Goal: Entertainment & Leisure: Consume media (video, audio)

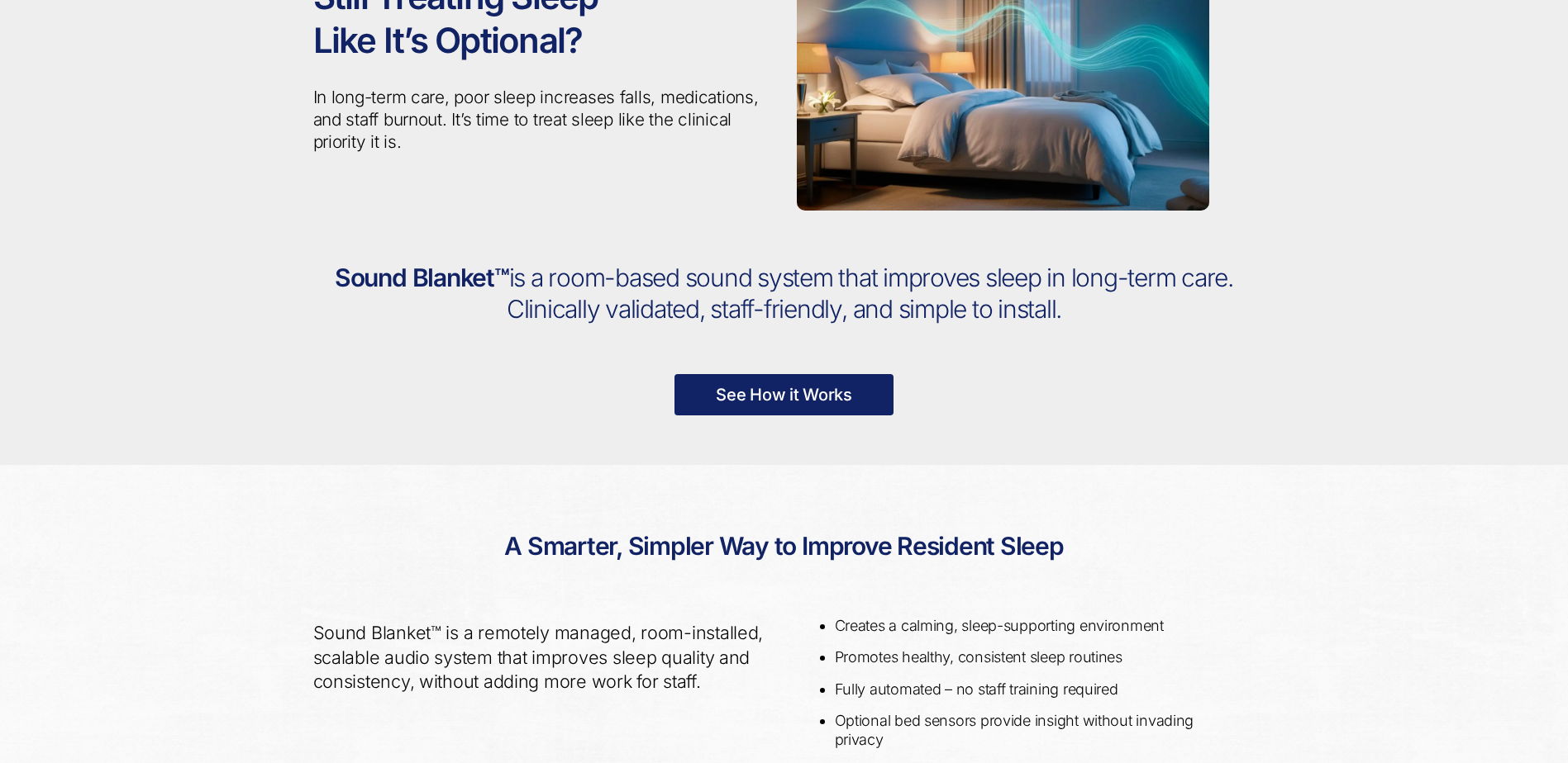
scroll to position [83, 0]
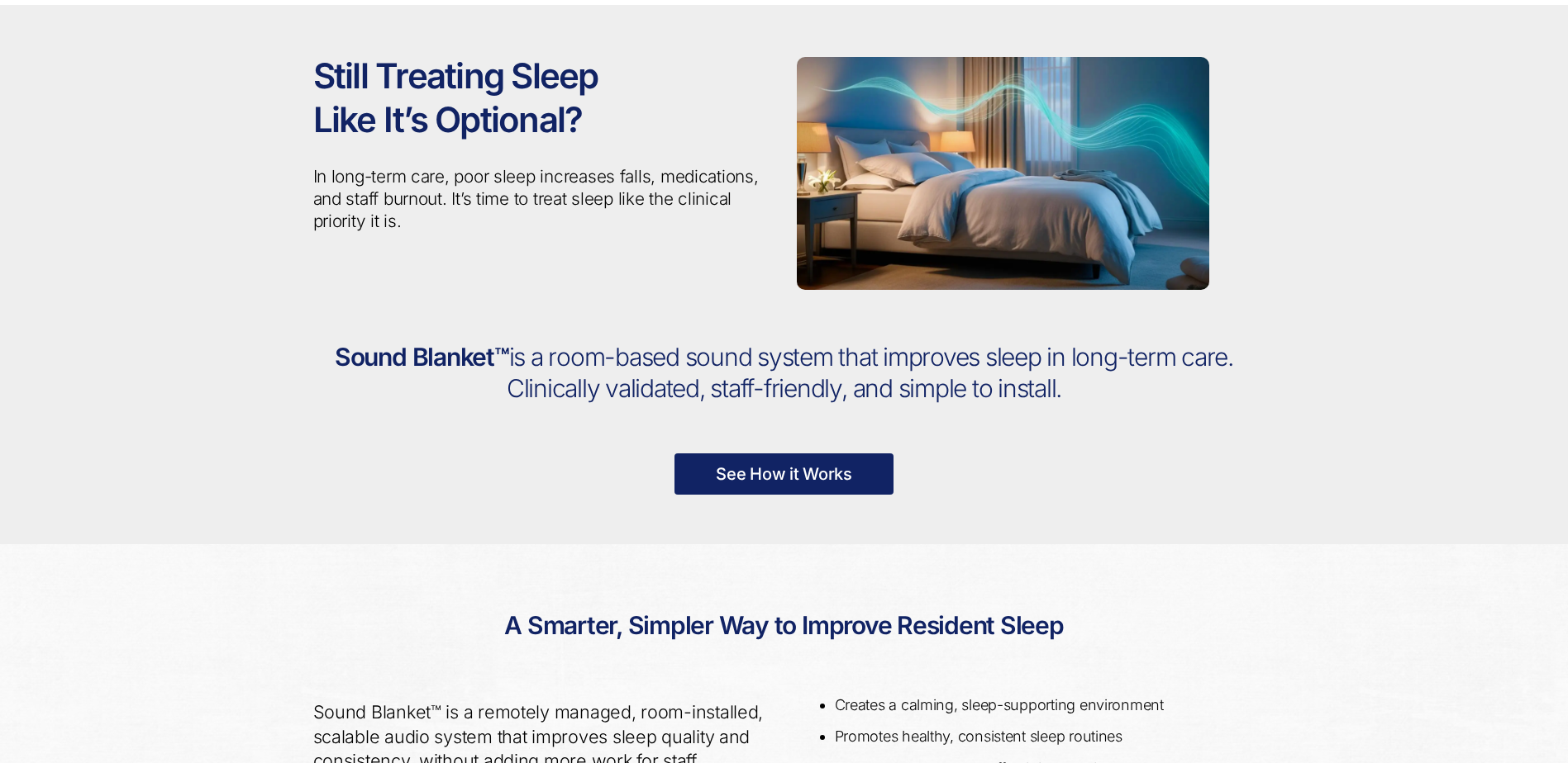
click at [760, 486] on link "See How it Works" at bounding box center [784, 474] width 219 height 41
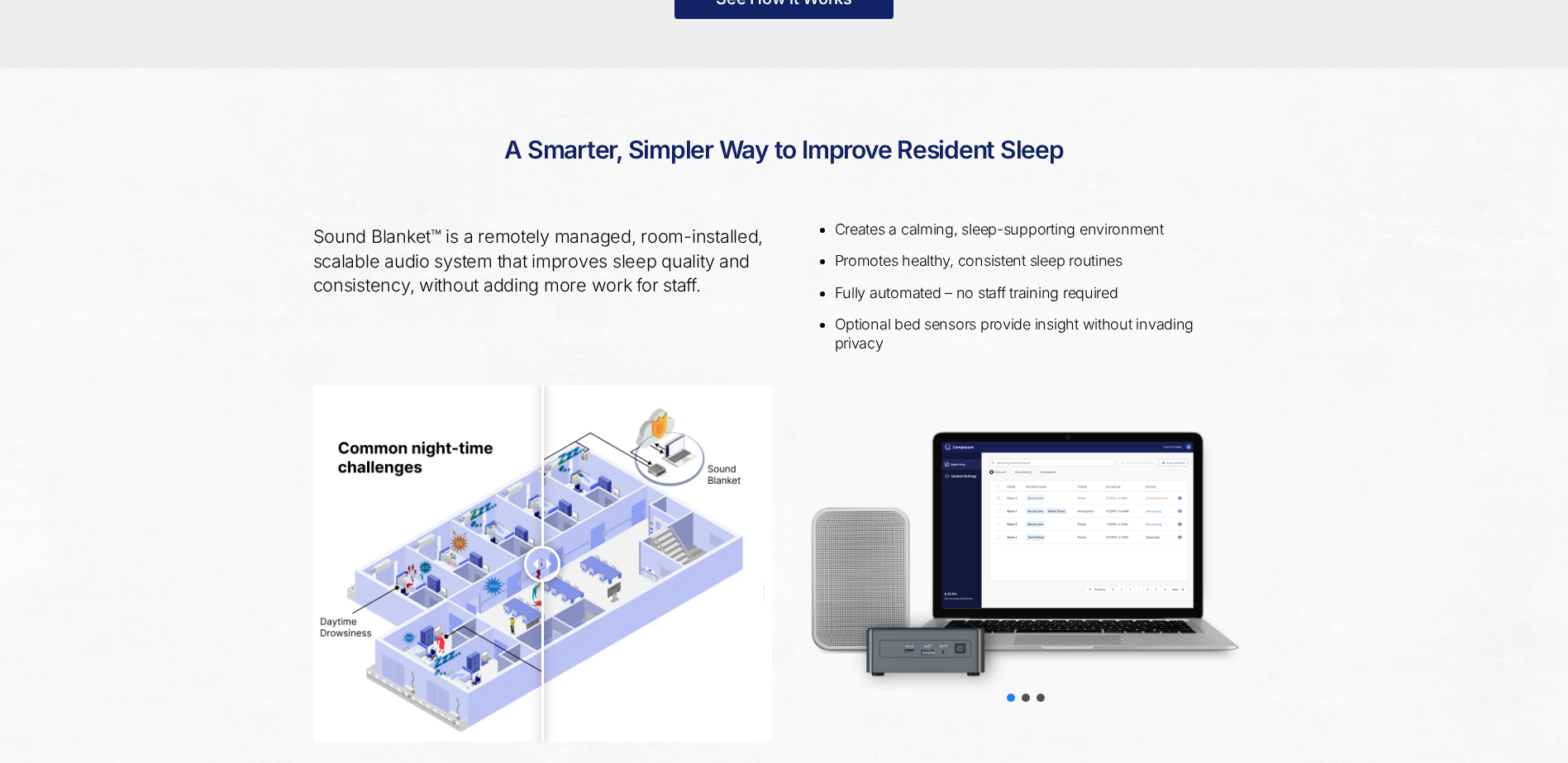
scroll to position [601, 0]
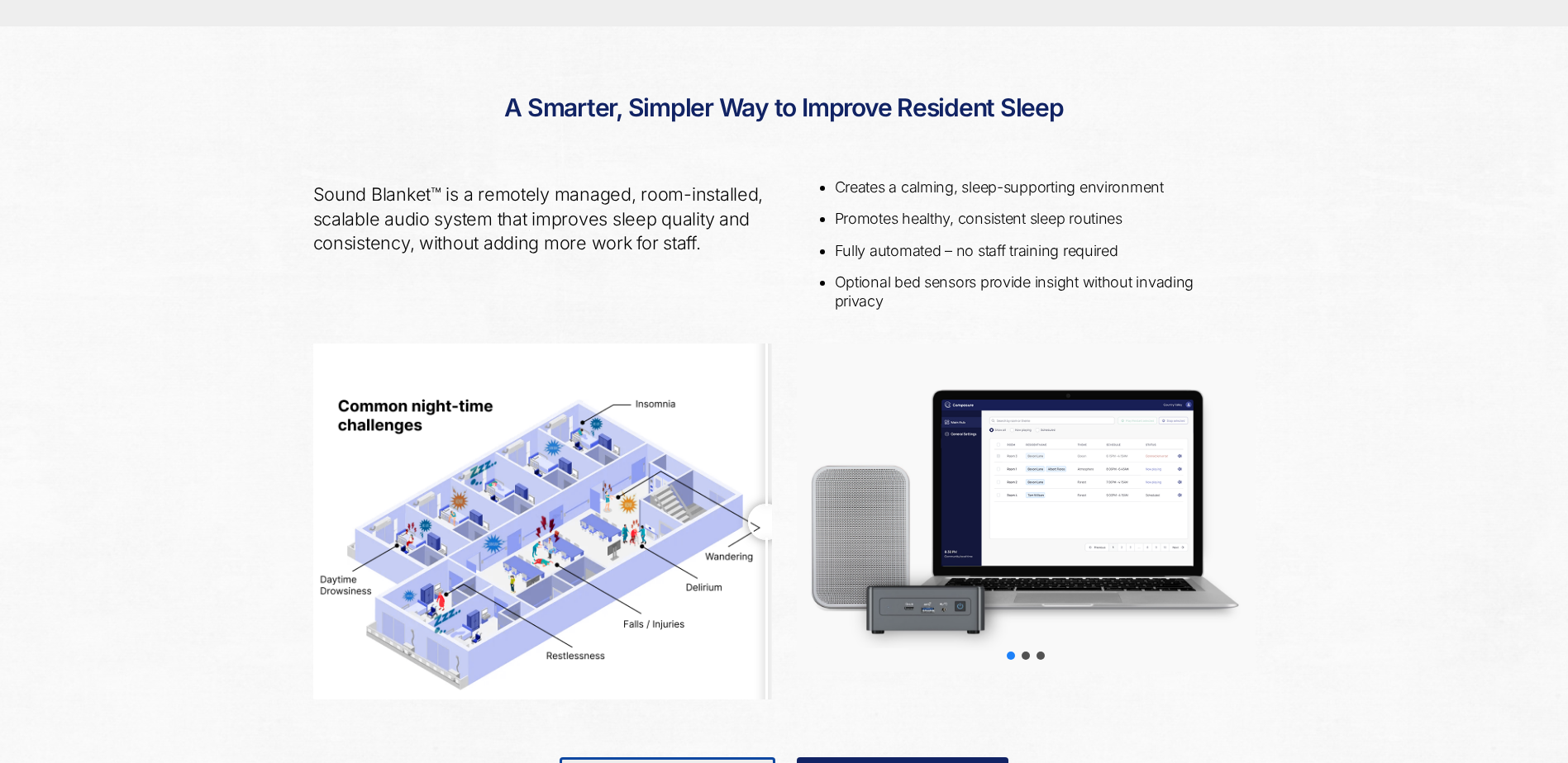
click at [1135, 557] on div at bounding box center [1026, 506] width 458 height 327
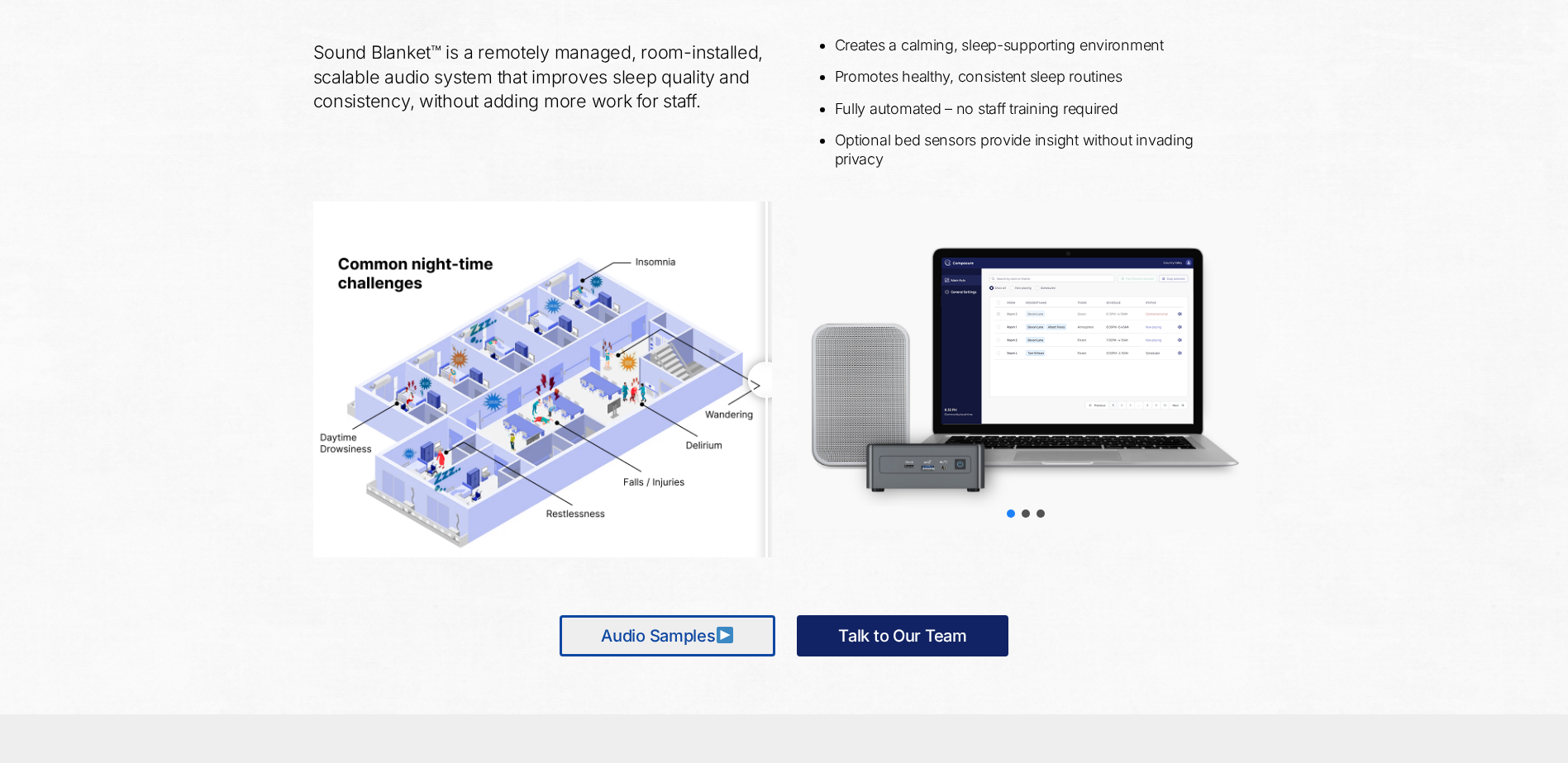
scroll to position [766, 0]
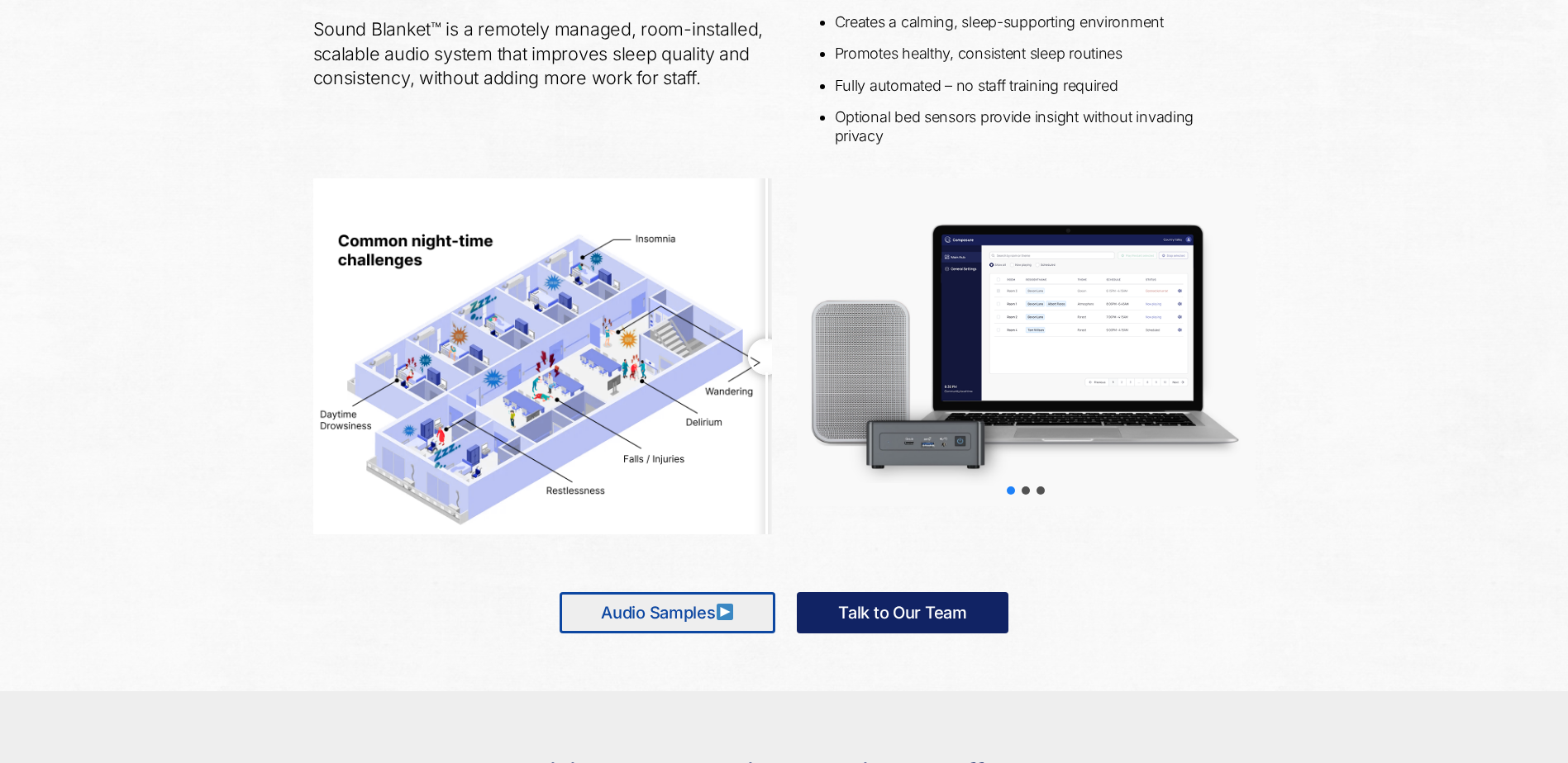
click at [648, 620] on link "Audio Samples" at bounding box center [667, 612] width 216 height 41
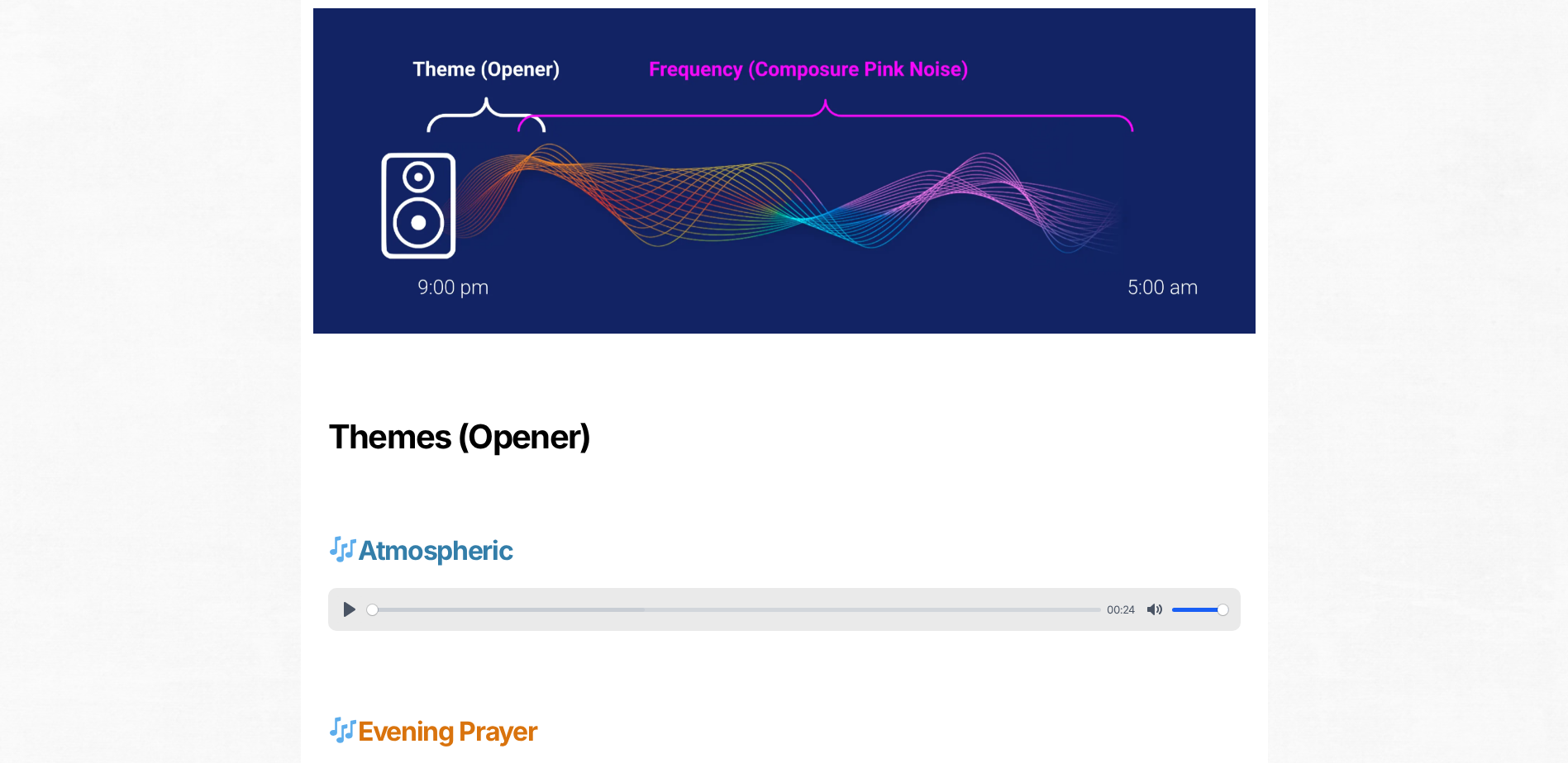
scroll to position [248, 0]
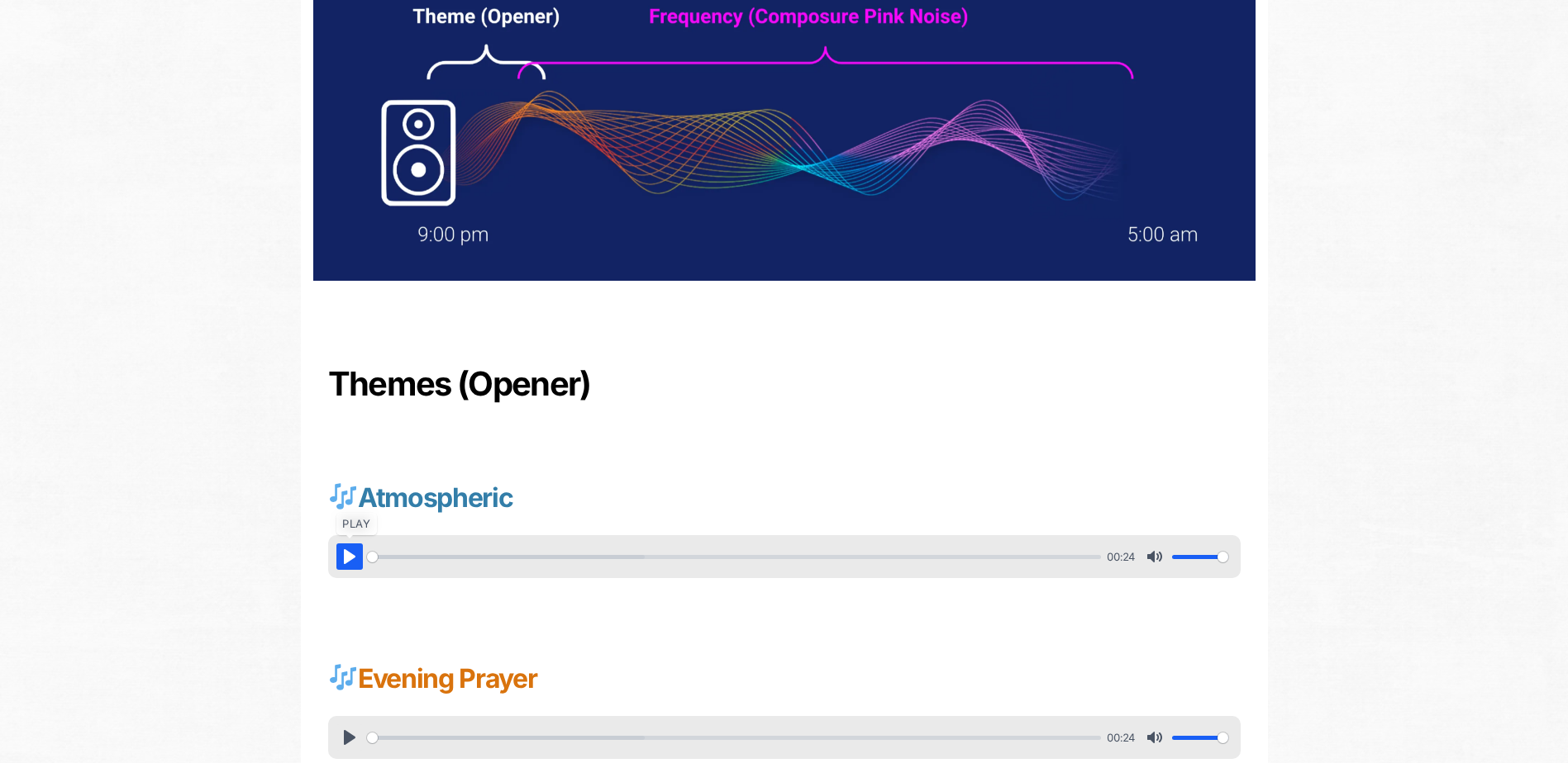
click at [343, 561] on button "Pause Play" at bounding box center [350, 557] width 27 height 27
type input "31.73"
type input "0.8"
type input "32.84"
type input "0.55"
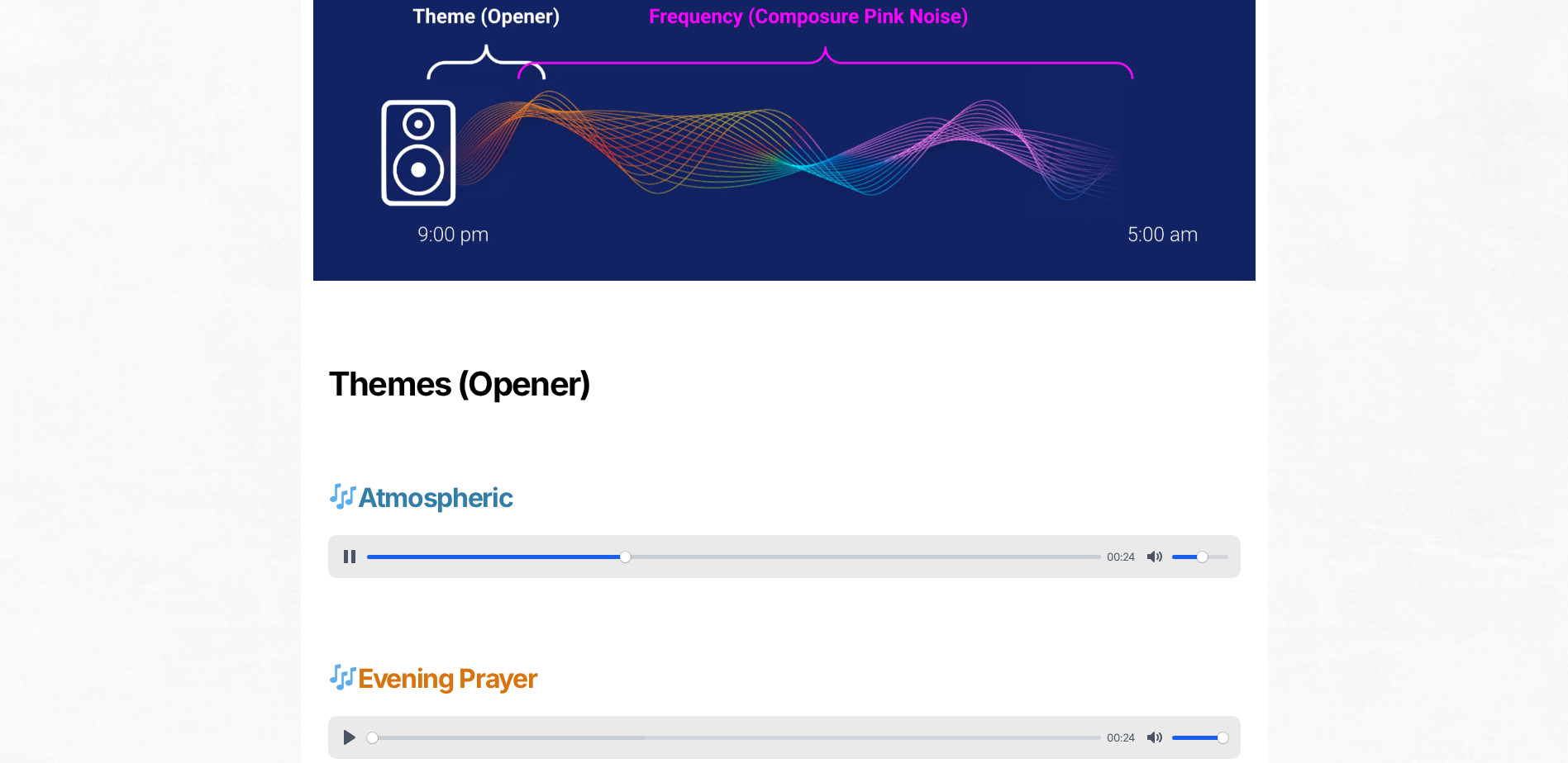
type input "36.13"
type input "0.45"
type input "40.6"
drag, startPoint x: 1224, startPoint y: 557, endPoint x: 1197, endPoint y: 556, distance: 27.0
type input "0.45"
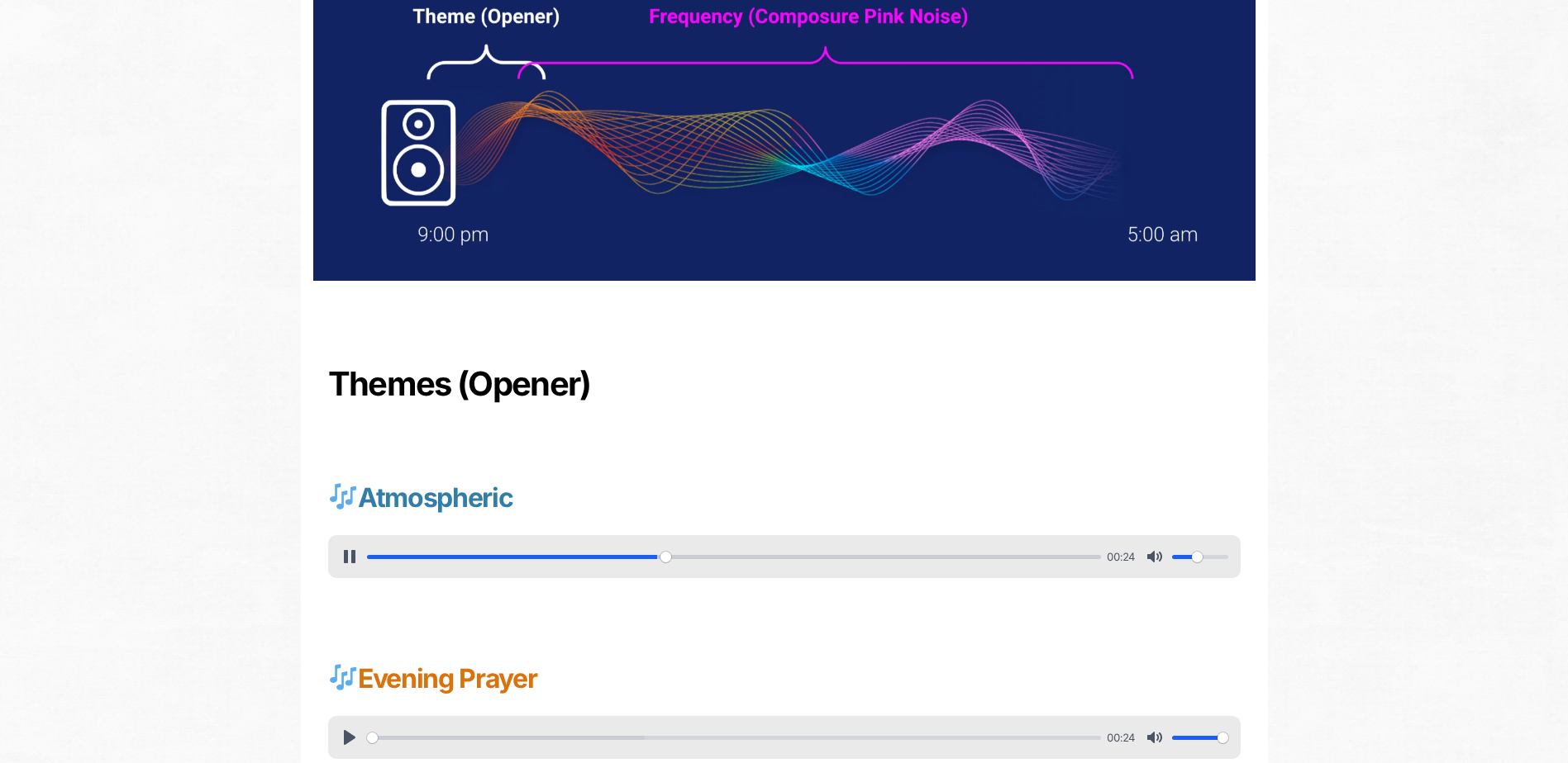
click at [1197, 556] on input "Volume" at bounding box center [1200, 557] width 56 height 16
type input "58.4"
type input "0.4"
type input "59.46"
type input "0.25"
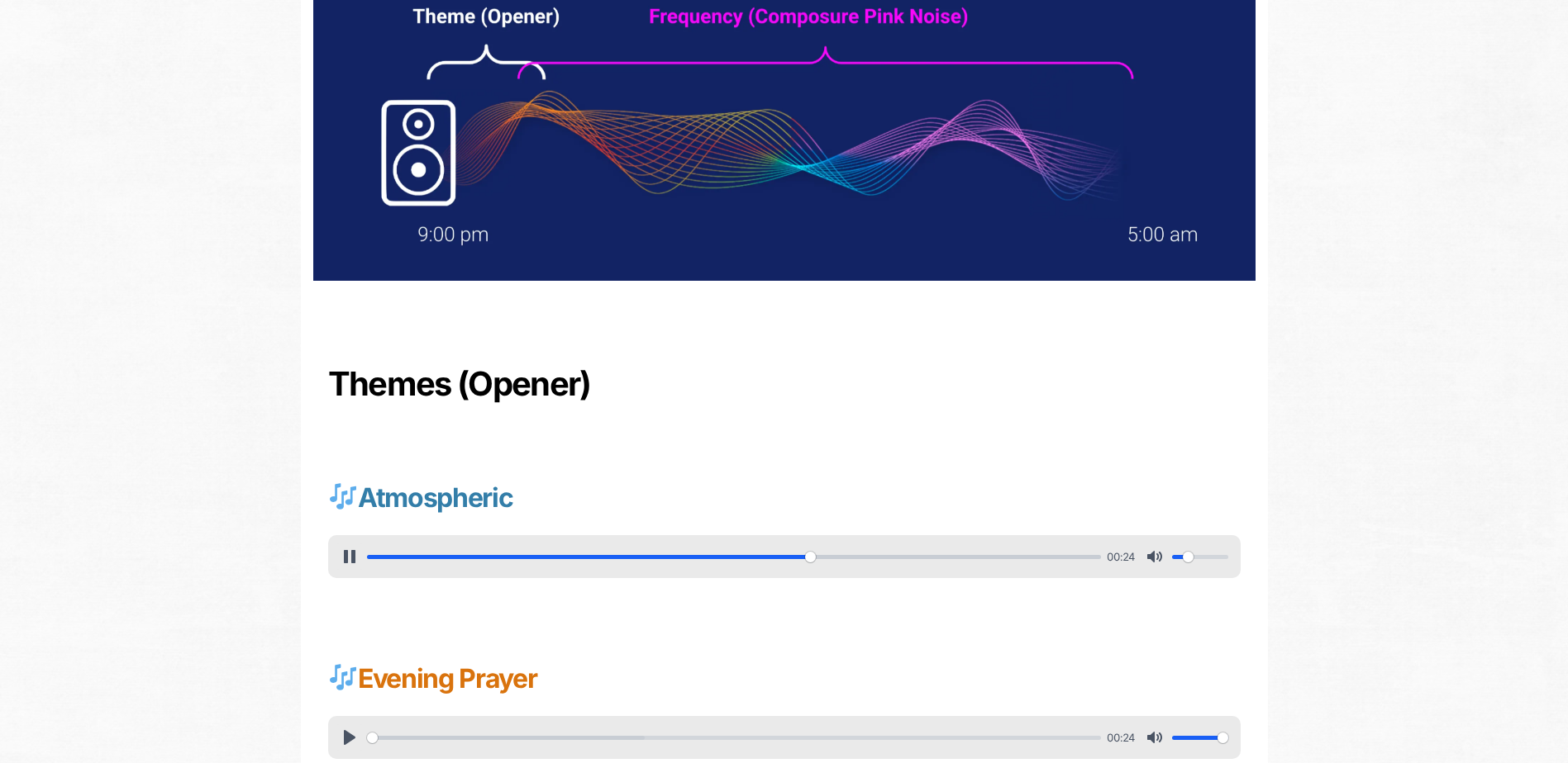
type input "61.72"
drag, startPoint x: 1197, startPoint y: 555, endPoint x: 1187, endPoint y: 558, distance: 10.4
type input "0.25"
click at [1187, 558] on input "Volume" at bounding box center [1200, 557] width 56 height 16
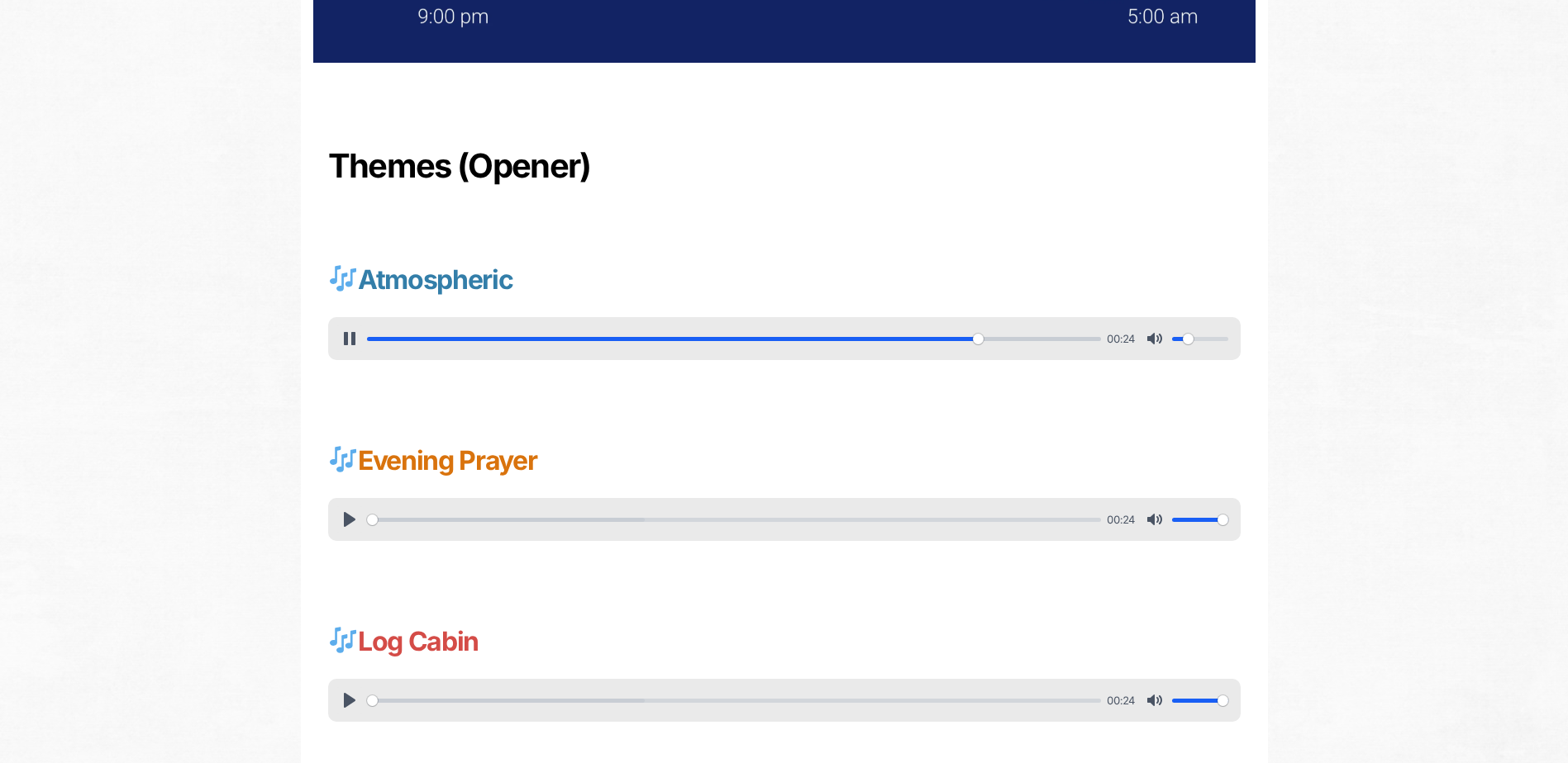
scroll to position [496, 0]
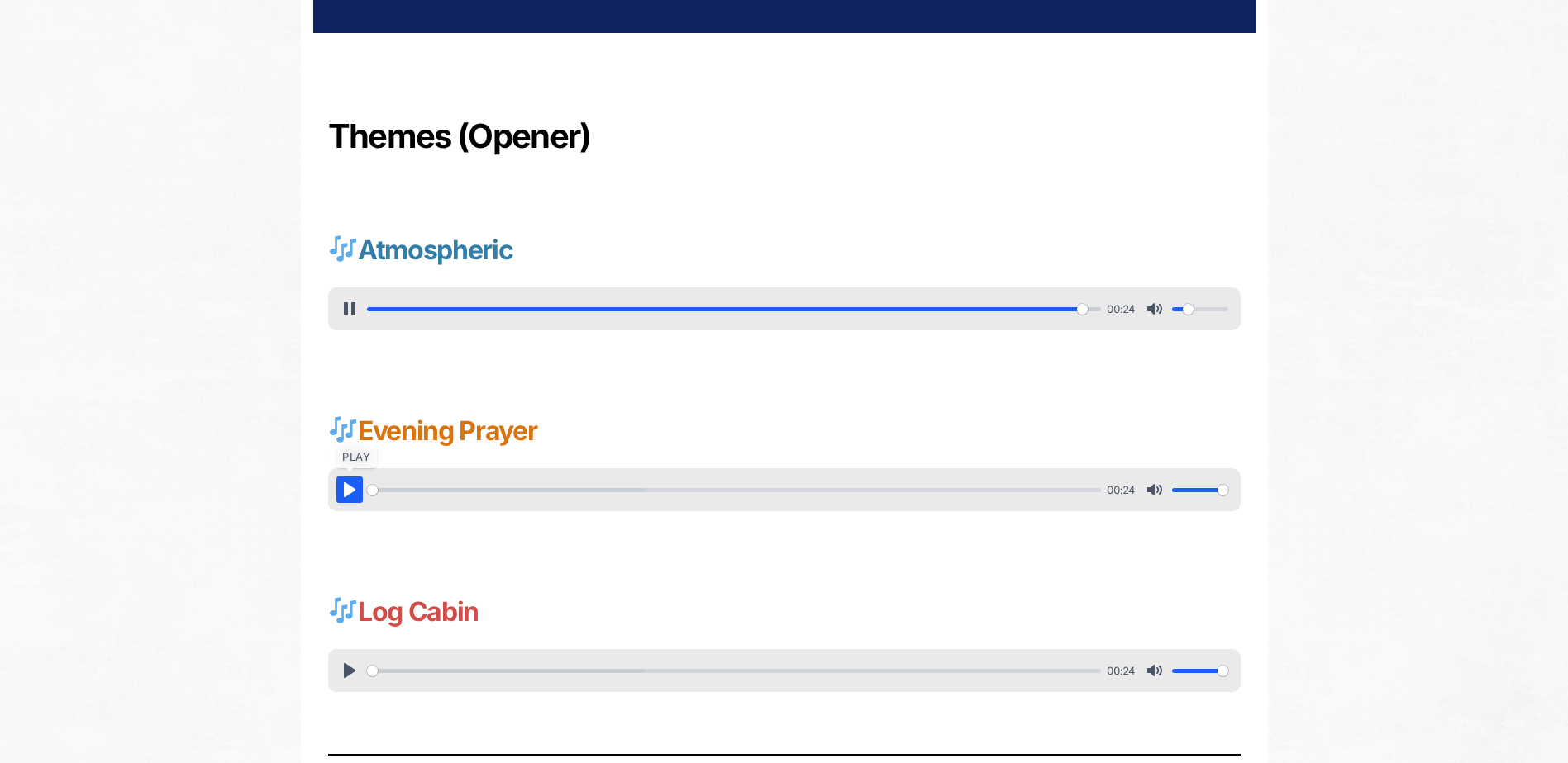
click at [347, 488] on button "Pause Play" at bounding box center [350, 490] width 27 height 27
type input "99.17"
type input "8.58"
type input "0.55"
type input "9.7"
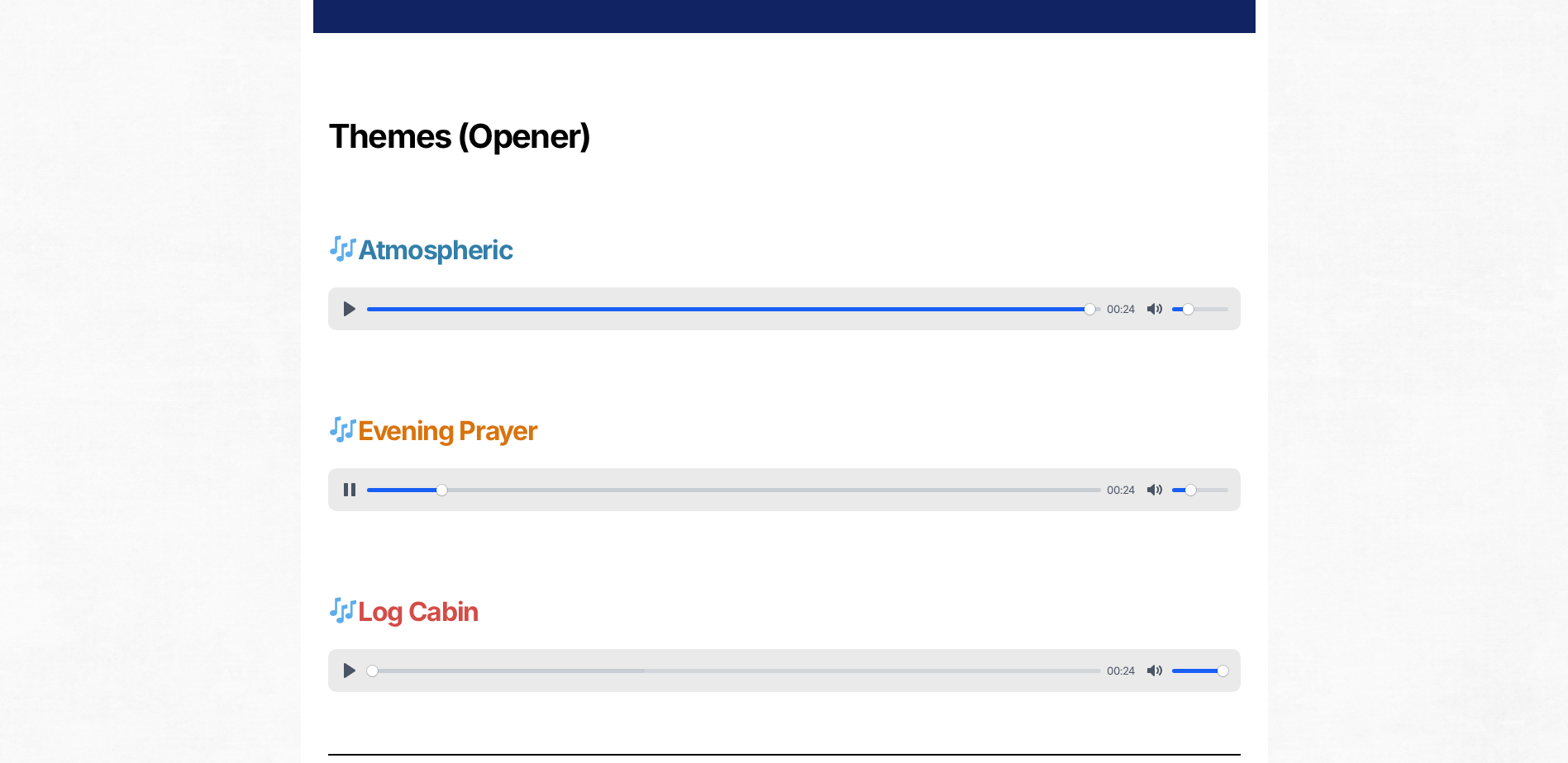
type input "0.25"
type input "10.8"
type input "0.3"
type input "14.12"
drag, startPoint x: 1219, startPoint y: 491, endPoint x: 1190, endPoint y: 497, distance: 29.6
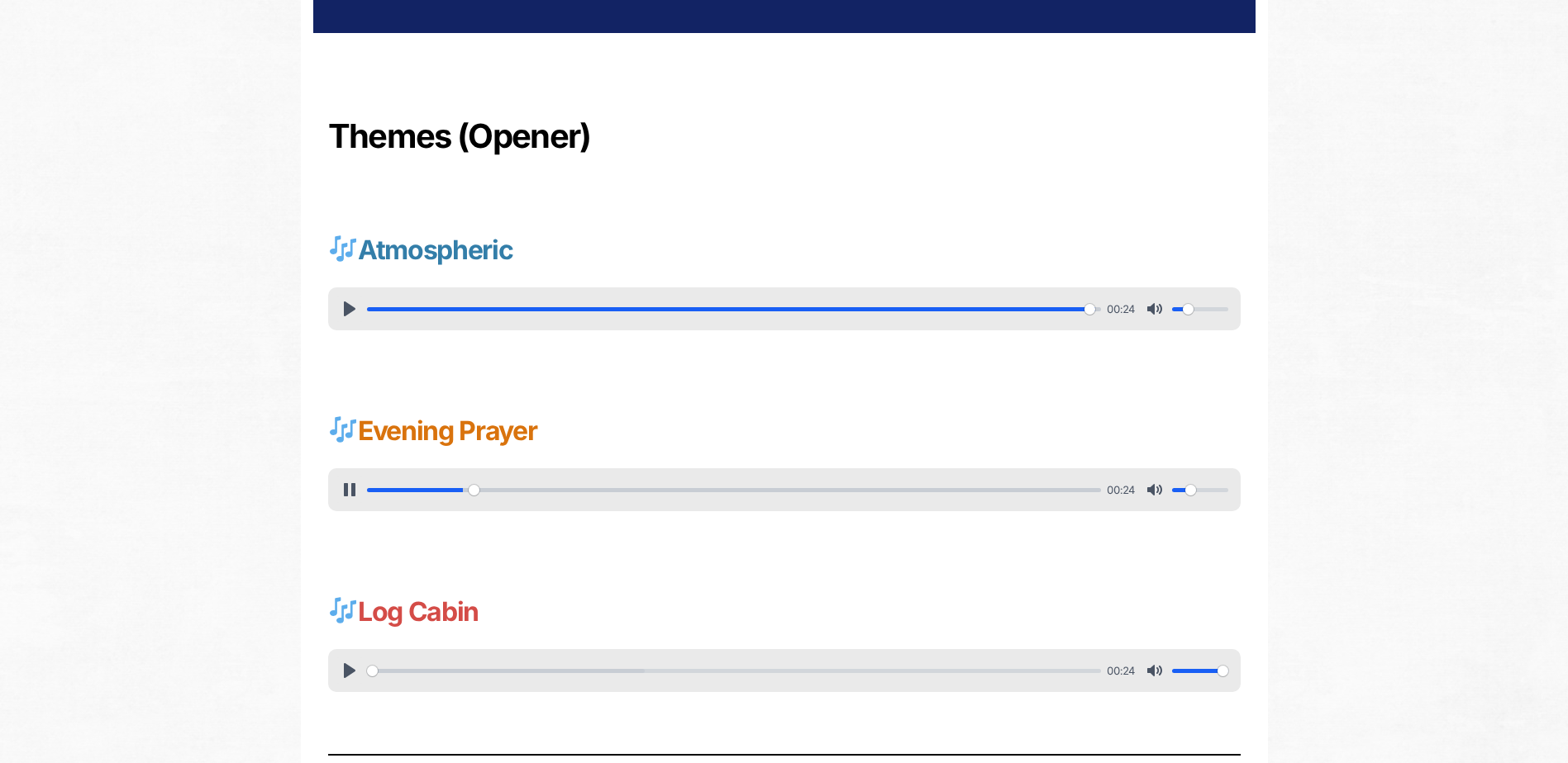
type input "0.3"
click at [1190, 497] on input "Volume" at bounding box center [1200, 490] width 56 height 16
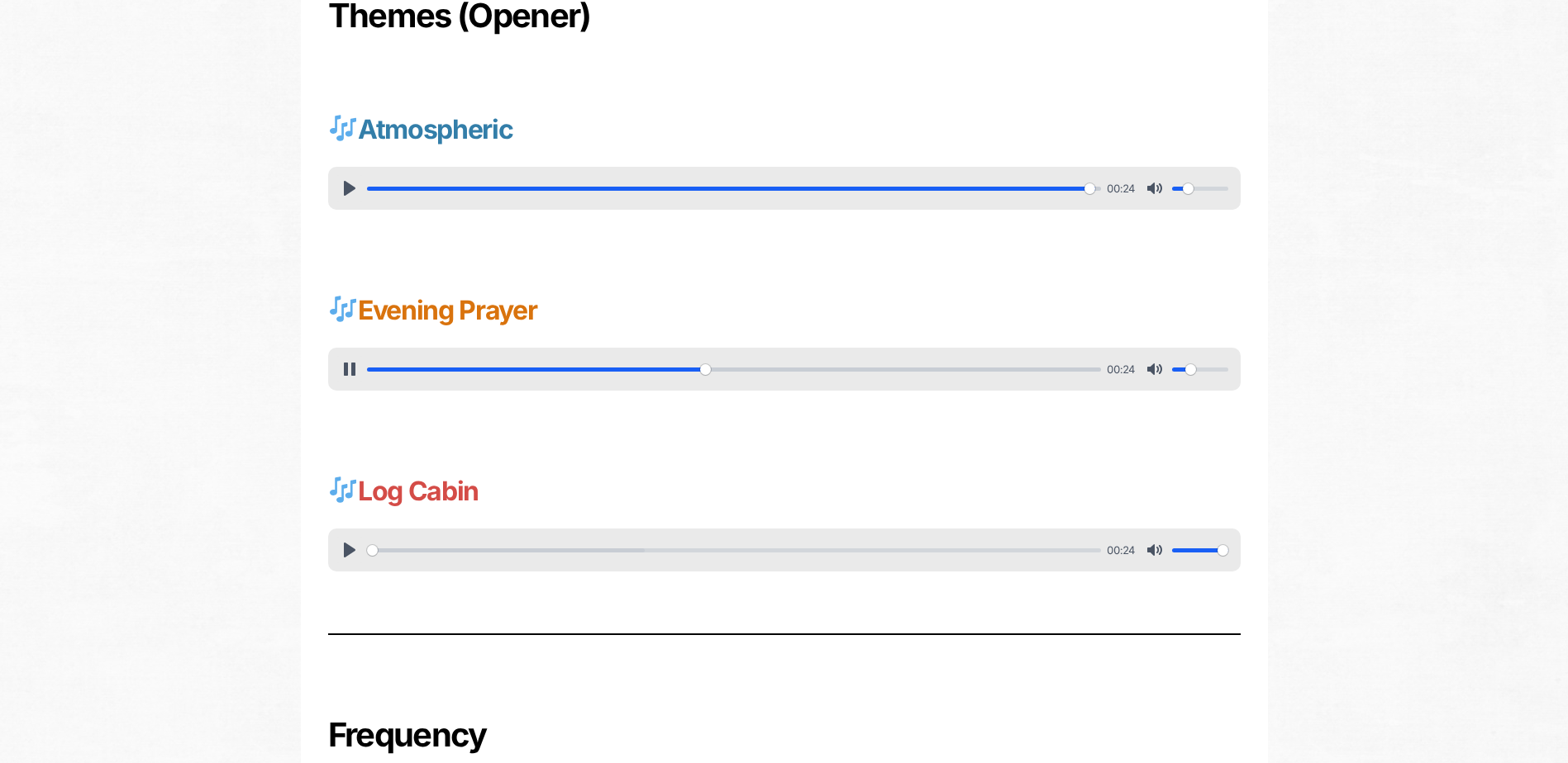
scroll to position [743, 0]
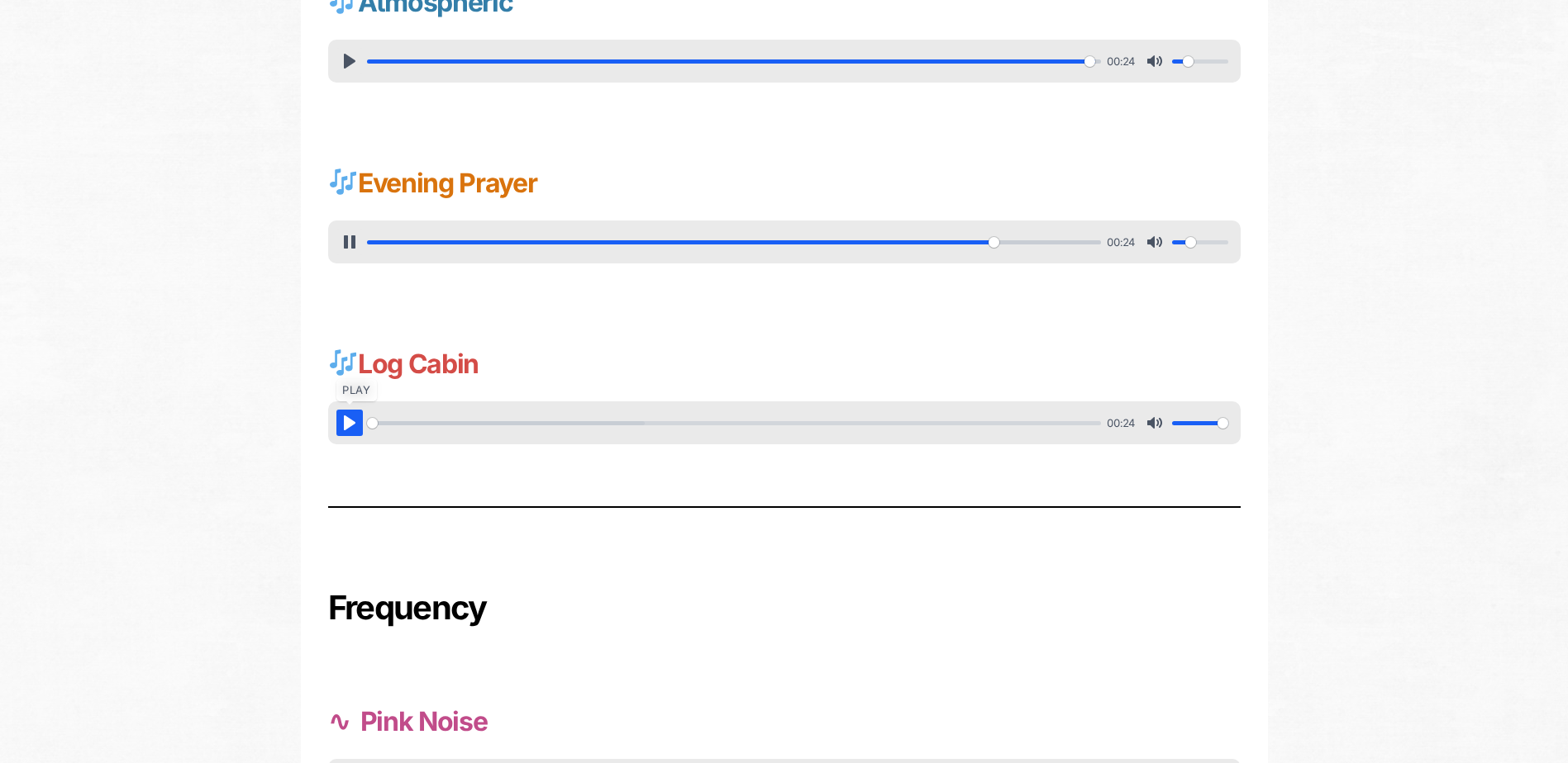
click at [343, 424] on button "Pause Play" at bounding box center [350, 423] width 27 height 27
type input "86.28"
type input "14.18"
type input "0.9"
type input "15.31"
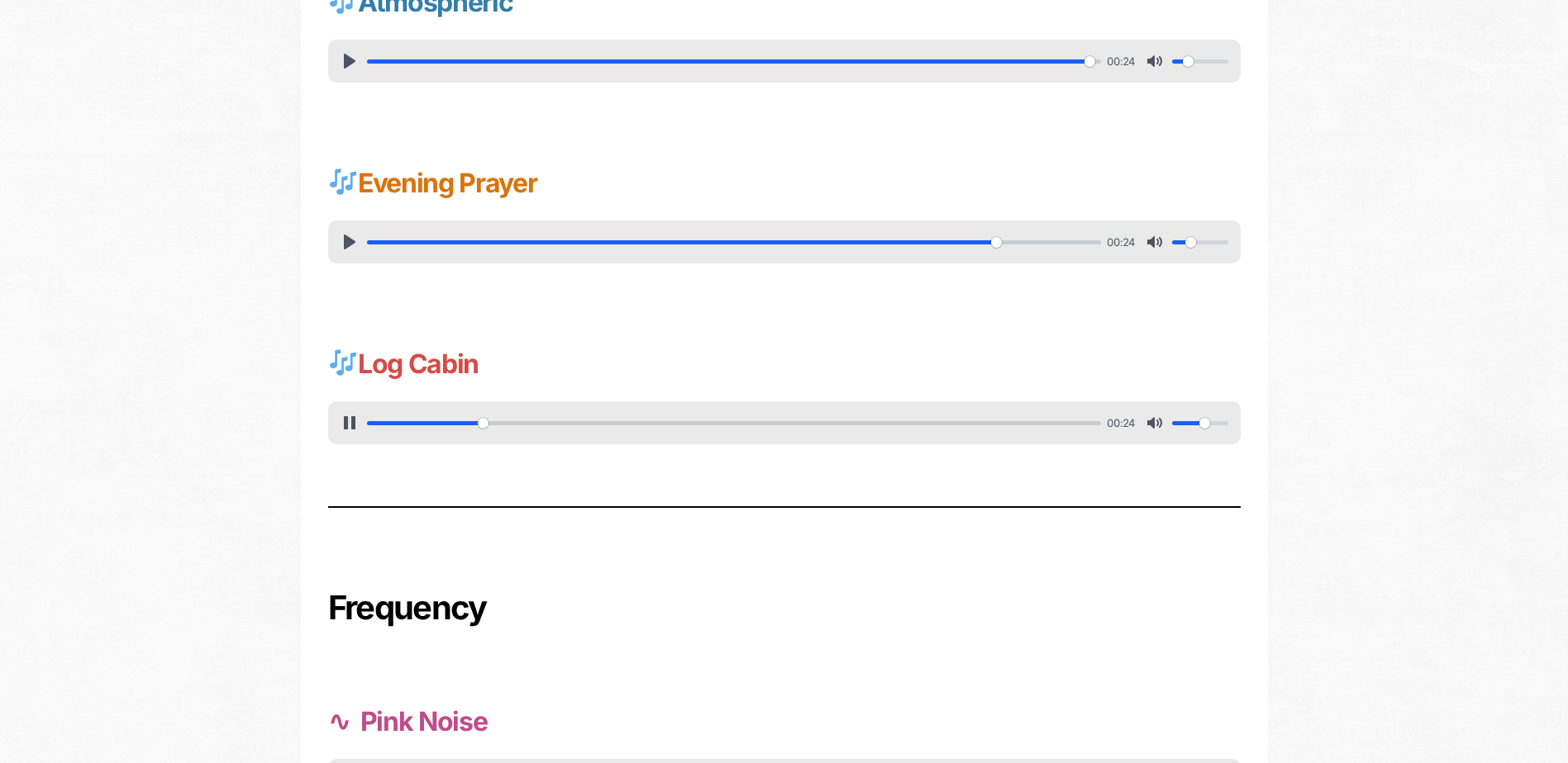
type input "0.55"
type input "16.37"
type input "0.25"
type input "17.47"
type input "0.2"
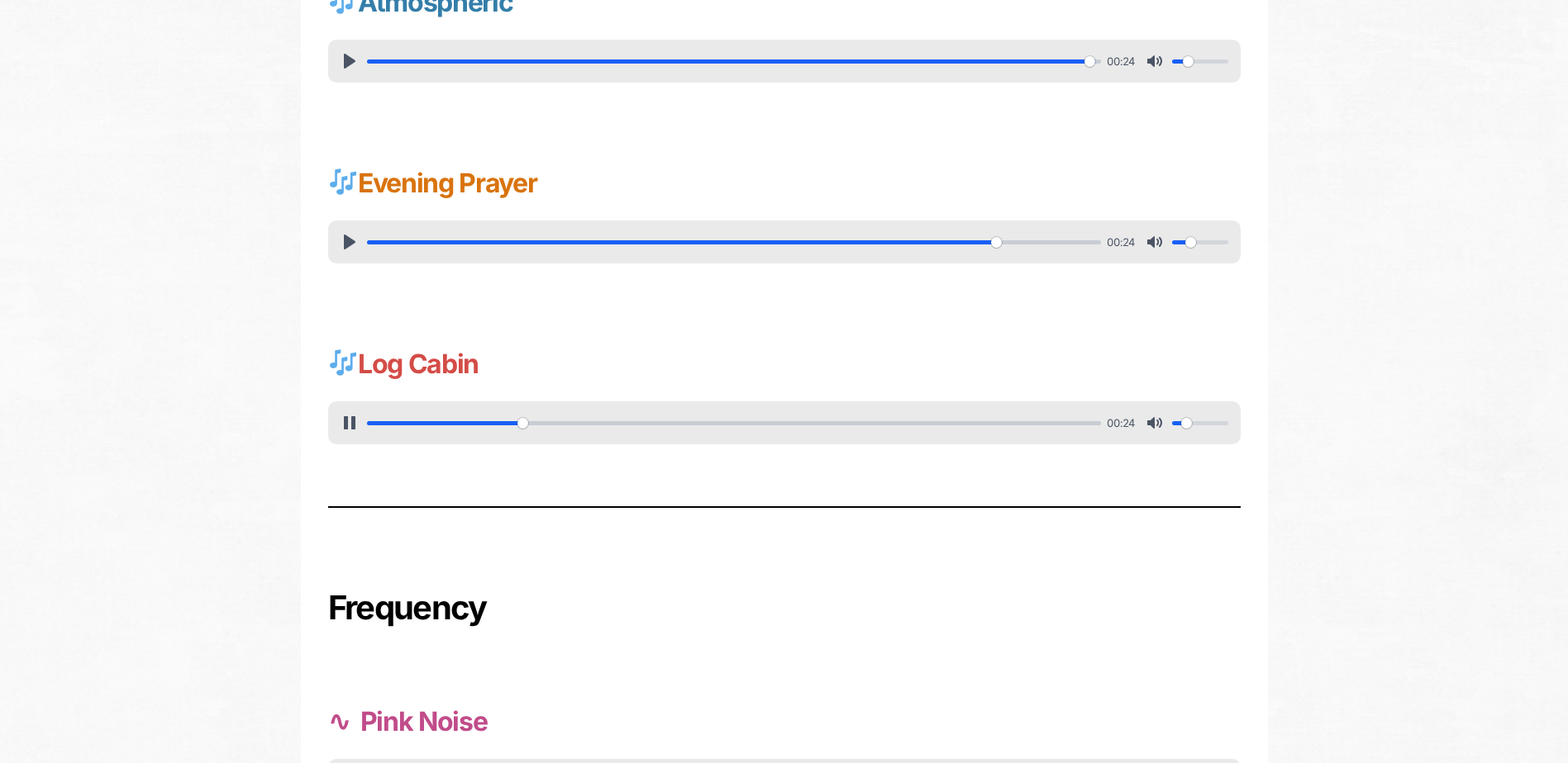
type input "21.94"
drag, startPoint x: 1222, startPoint y: 426, endPoint x: 1187, endPoint y: 423, distance: 35.1
type input "0.2"
click at [1187, 423] on input "Volume" at bounding box center [1200, 423] width 56 height 16
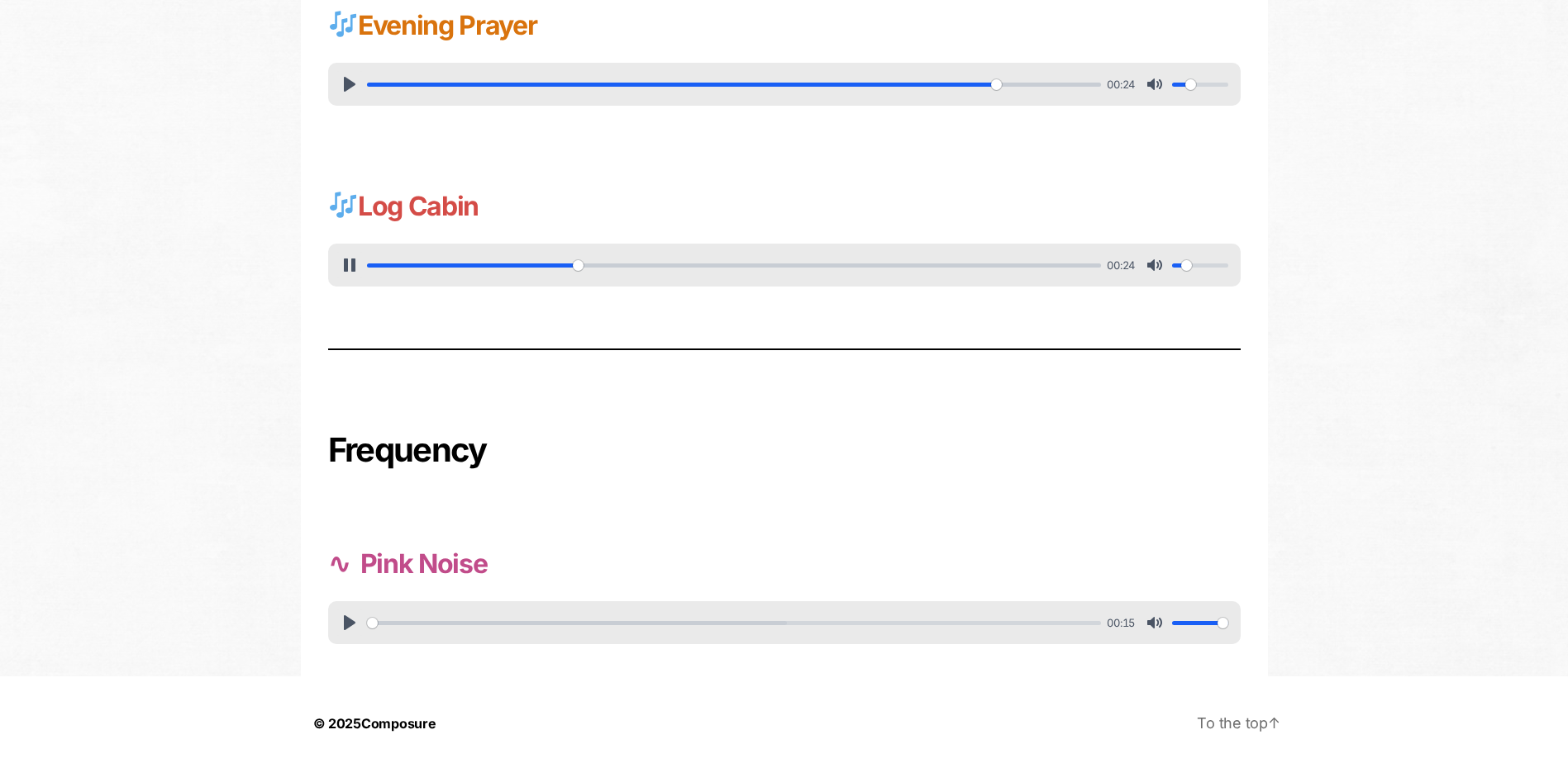
scroll to position [908, 0]
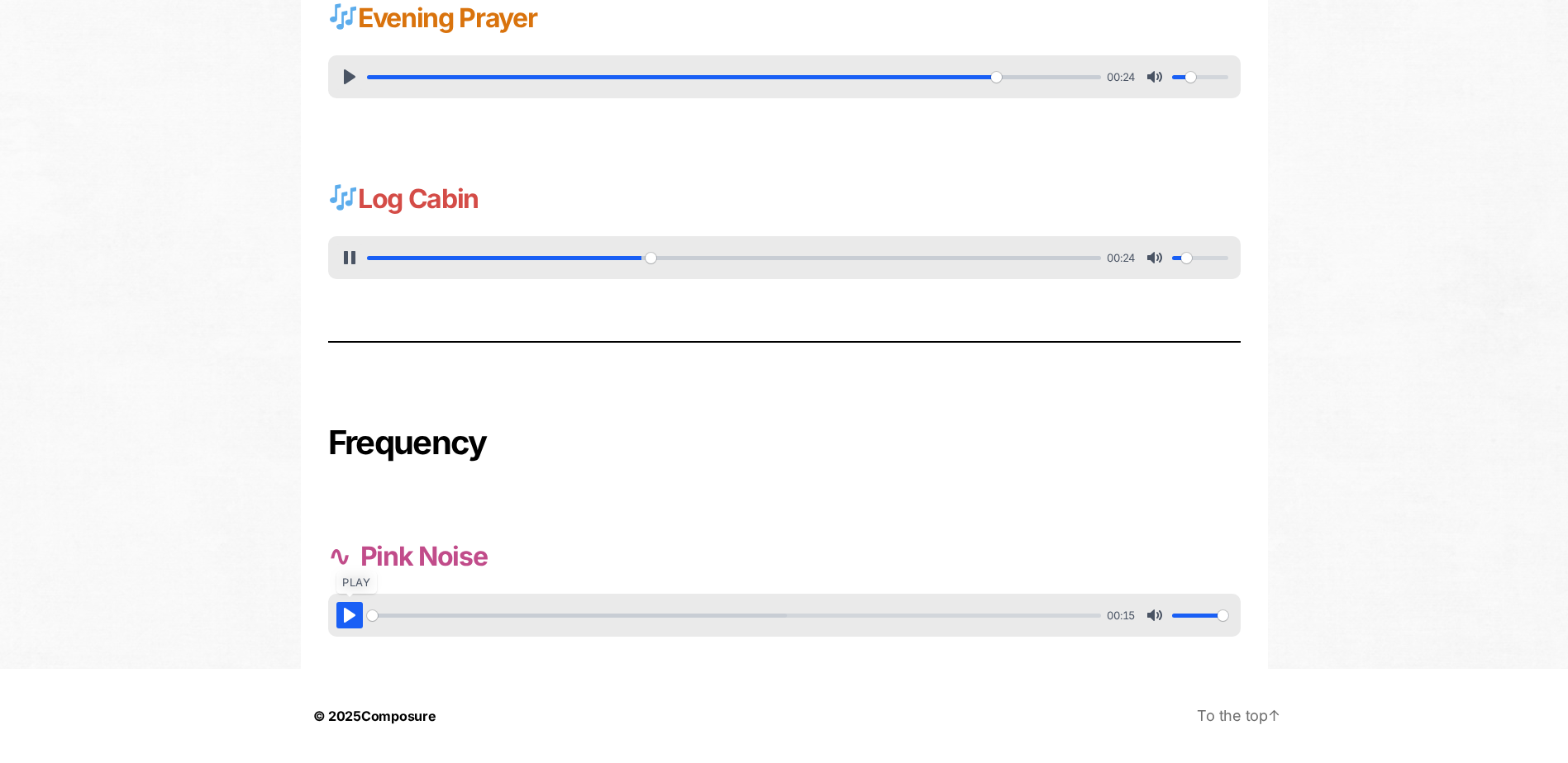
click at [355, 610] on button "Pause Play" at bounding box center [350, 615] width 27 height 27
type input "38.8"
type input "9.63"
type input "0.85"
type input "11.31"
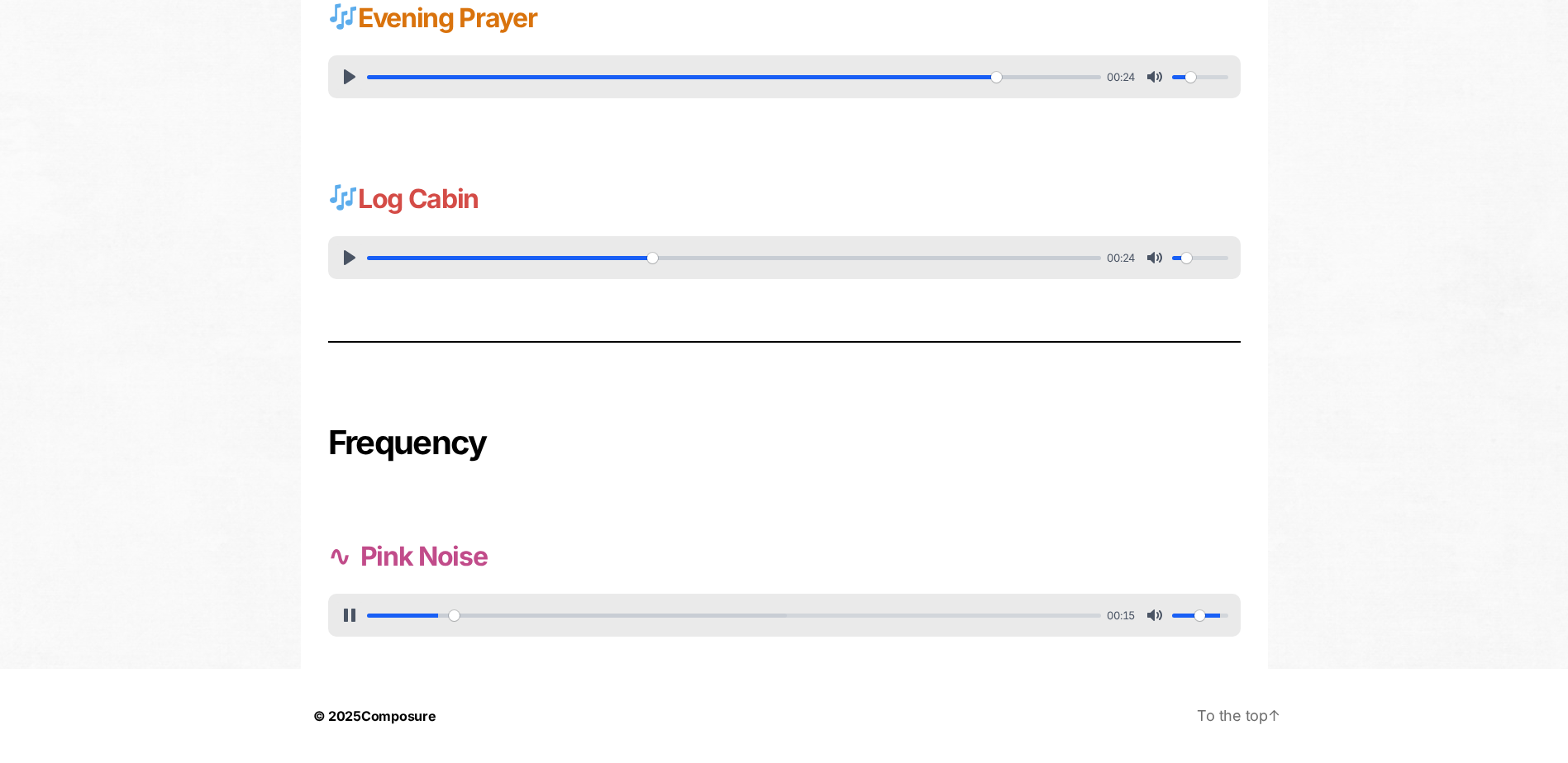
type input "0.4"
type input "13.03"
type input "0.15"
type input "14.66"
type input "0.2"
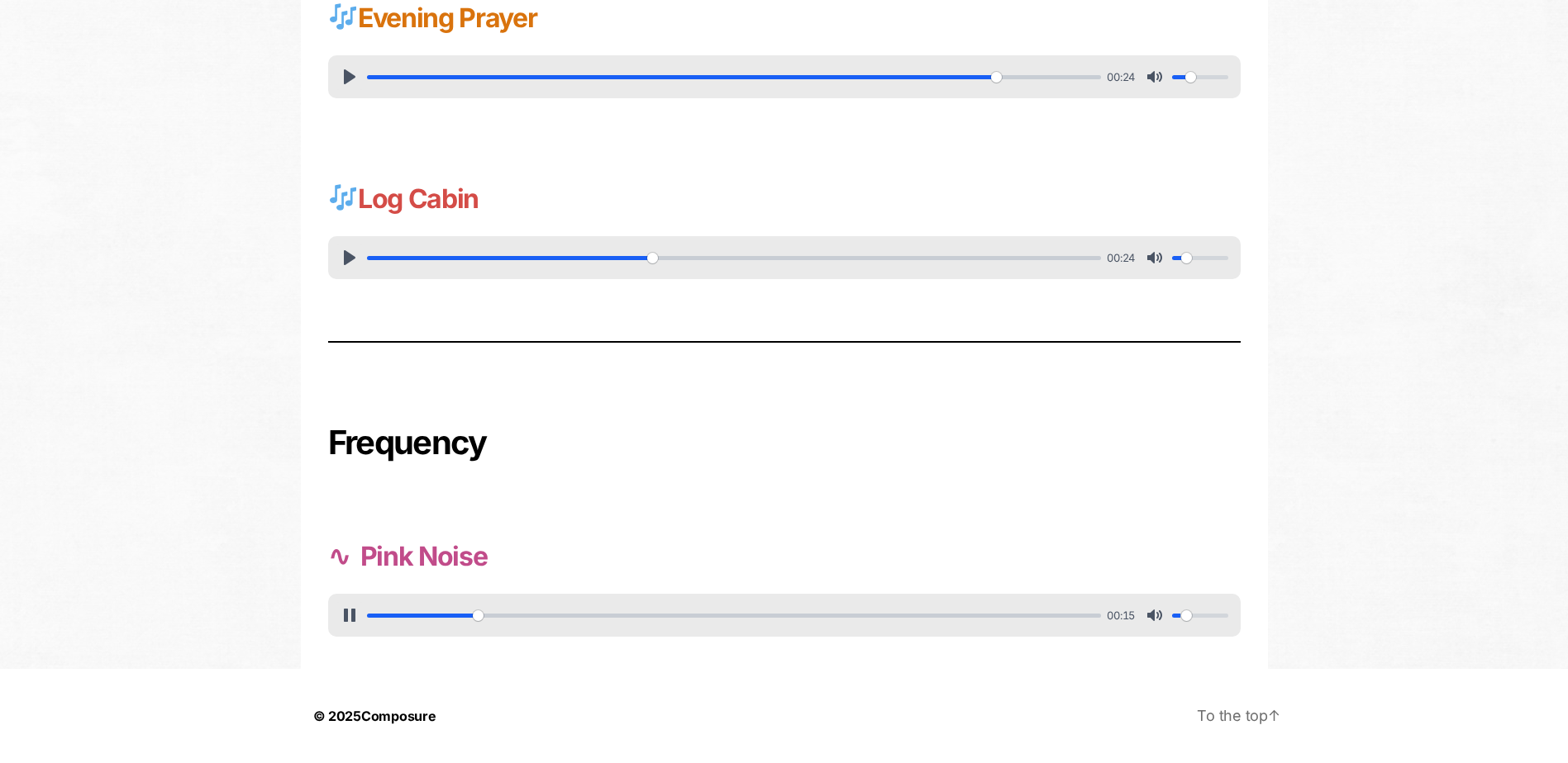
type input "16.35"
type input "0.25"
type input "18.08"
type input "0.2"
type input "21.45"
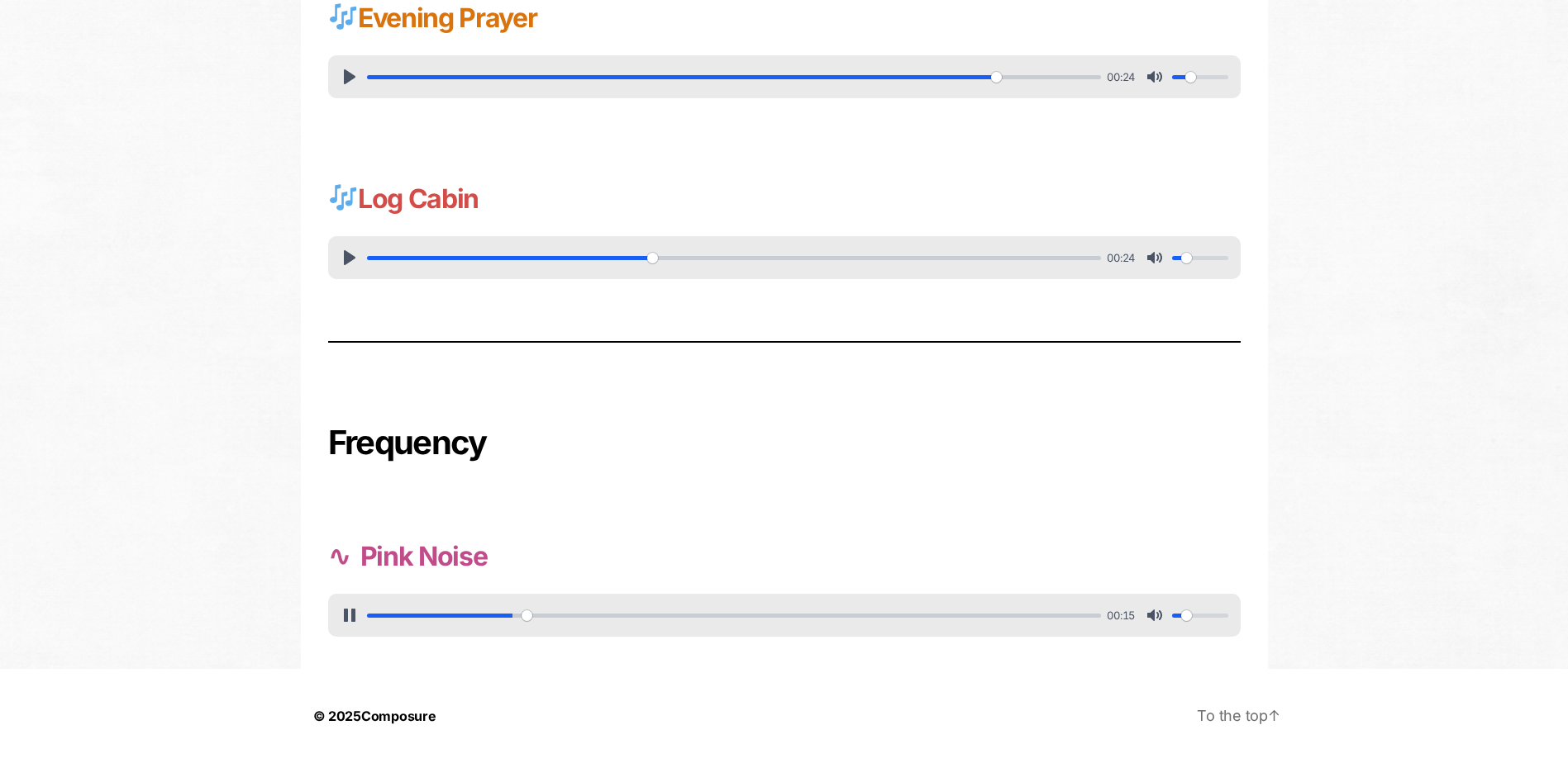
drag, startPoint x: 1221, startPoint y: 615, endPoint x: 1186, endPoint y: 612, distance: 35.1
type input "0.2"
click at [1186, 612] on input "Volume" at bounding box center [1200, 616] width 56 height 16
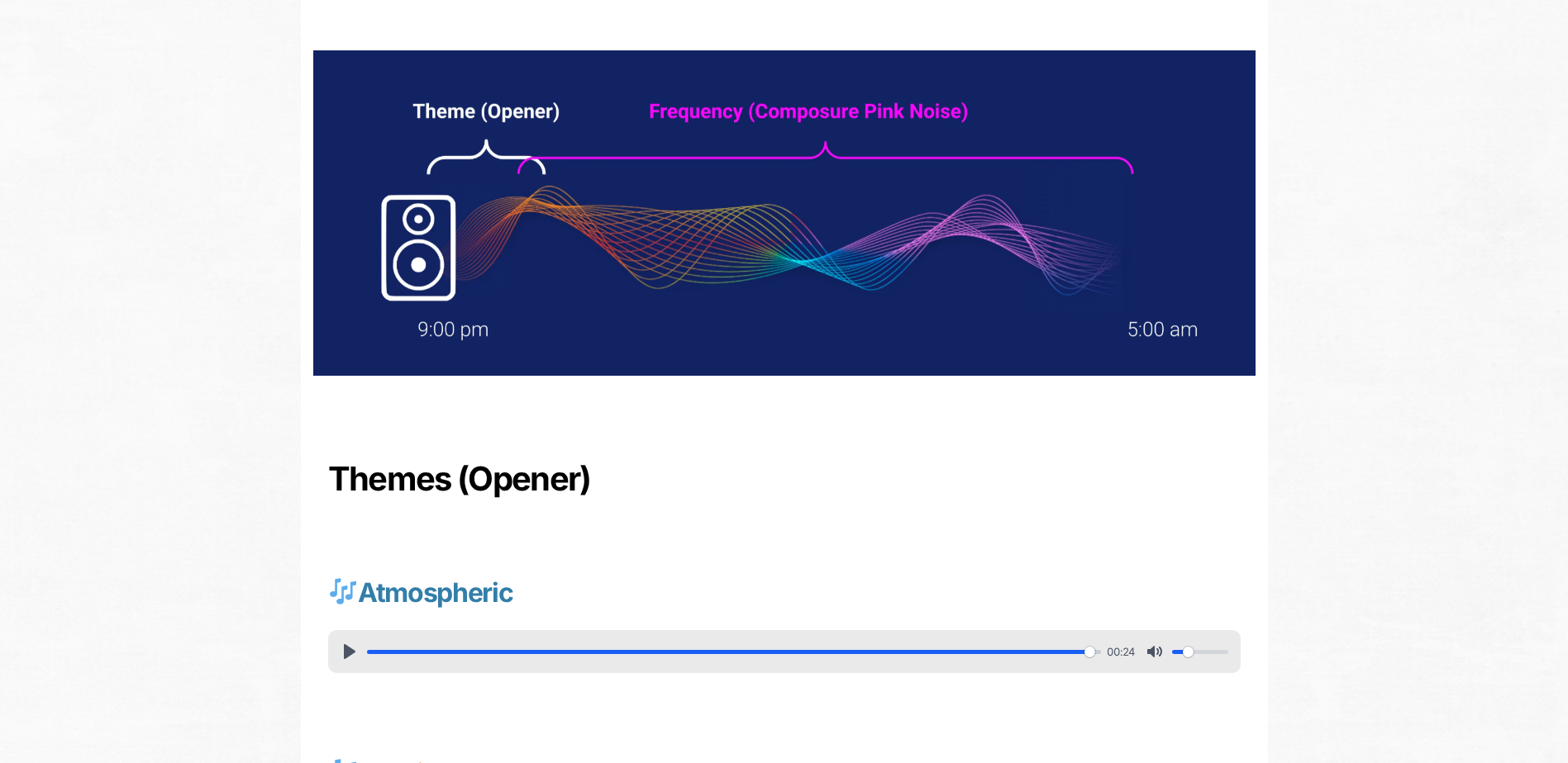
scroll to position [0, 0]
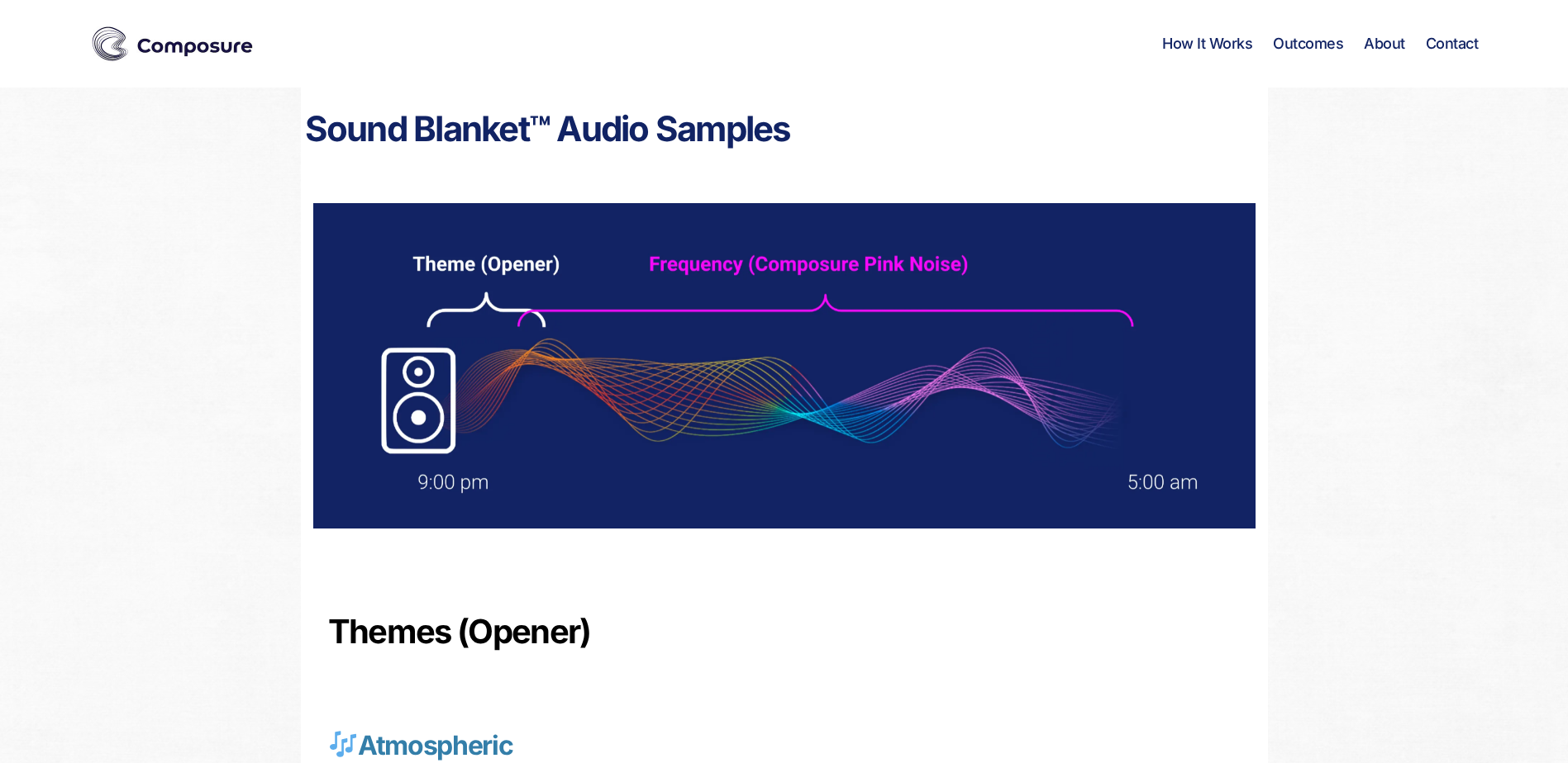
type input "100"
click at [1392, 42] on link "About" at bounding box center [1384, 44] width 41 height 18
click at [1379, 50] on link "About" at bounding box center [1384, 44] width 41 height 18
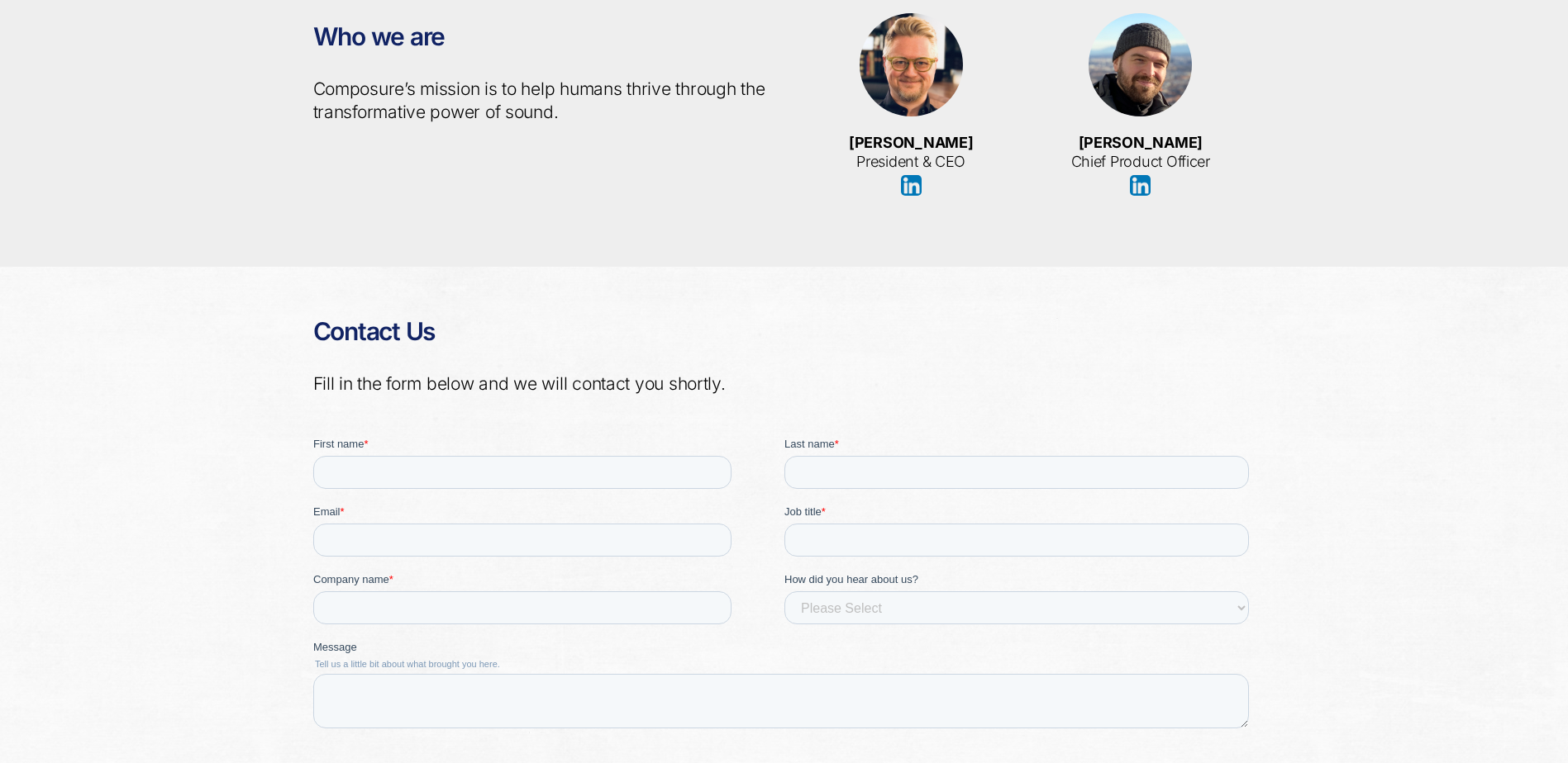
scroll to position [3578, 0]
